Goal: Communication & Community: Connect with others

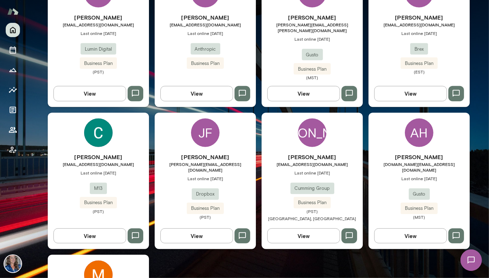
scroll to position [327, 0]
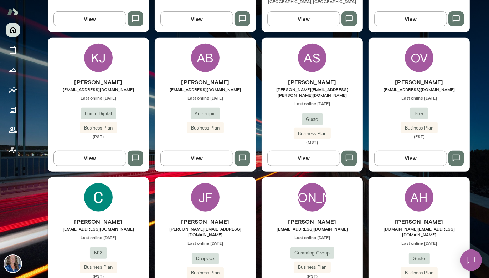
click at [138, 154] on icon "button" at bounding box center [135, 157] width 7 height 7
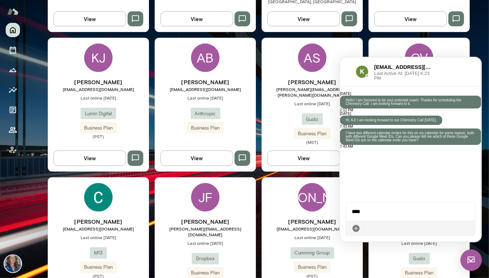
scroll to position [5, 0]
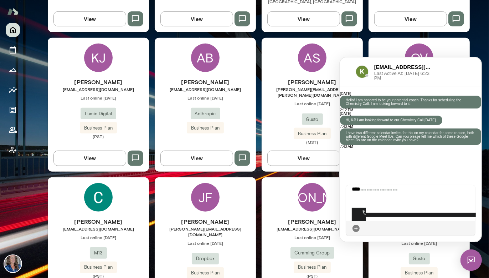
drag, startPoint x: 368, startPoint y: 219, endPoint x: 358, endPoint y: 204, distance: 17.7
click at [358, 204] on div "**********" at bounding box center [411, 203] width 130 height 36
click at [358, 204] on button "Copy conference info" at bounding box center [357, 199] width 11 height 11
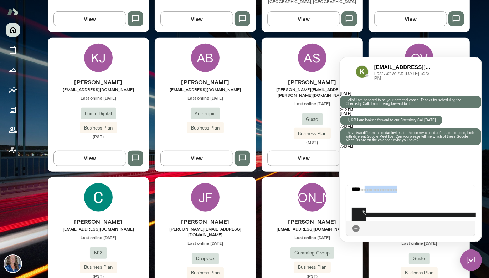
drag, startPoint x: 369, startPoint y: 216, endPoint x: 364, endPoint y: 189, distance: 27.3
click at [364, 189] on div "**********" at bounding box center [411, 203] width 130 height 36
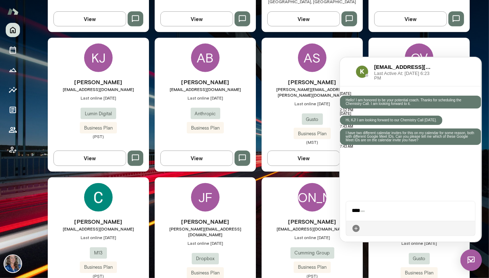
scroll to position [0, 0]
click at [469, 228] on icon at bounding box center [469, 228] width 0 height 0
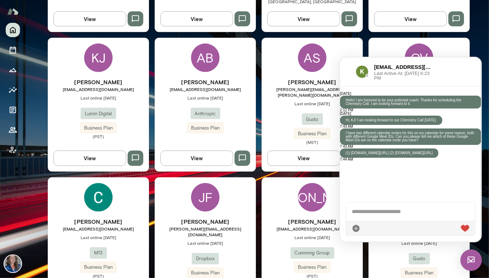
scroll to position [90, 0]
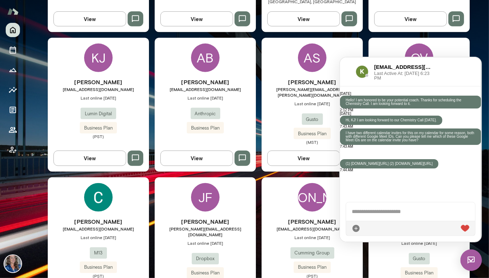
drag, startPoint x: 411, startPoint y: 188, endPoint x: 396, endPoint y: 167, distance: 25.7
click at [396, 167] on div "(1) [DOMAIN_NAME][URL] (2) [DOMAIN_NAME][URL]" at bounding box center [389, 163] width 98 height 9
copy p "(1) [DOMAIN_NAME][URL] (2) [DOMAIN_NAME][URL]"
